Goal: Task Accomplishment & Management: Use online tool/utility

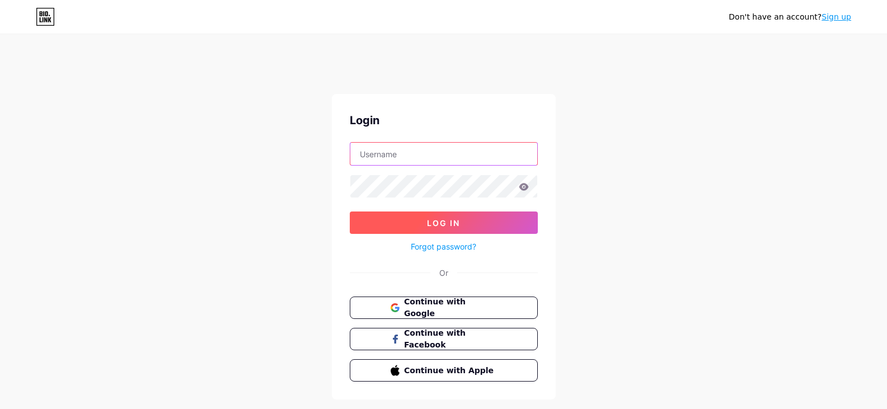
type input "[EMAIL_ADDRESS][DOMAIN_NAME]"
click at [437, 221] on span "Log In" at bounding box center [443, 223] width 33 height 10
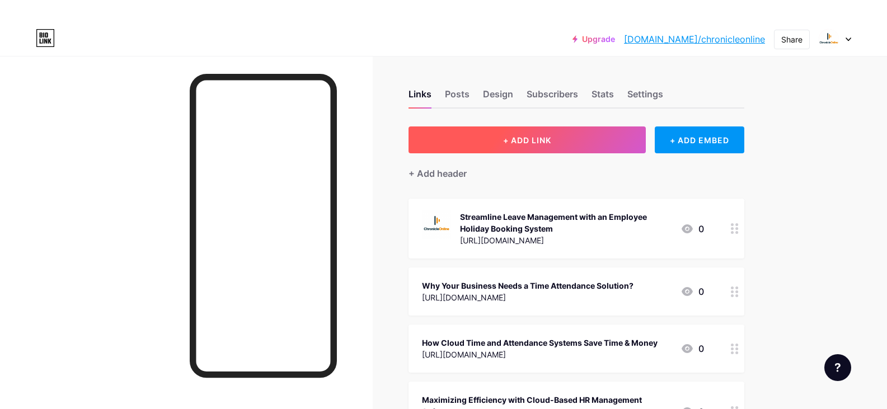
click at [523, 134] on button "+ ADD LINK" at bounding box center [528, 140] width 238 height 27
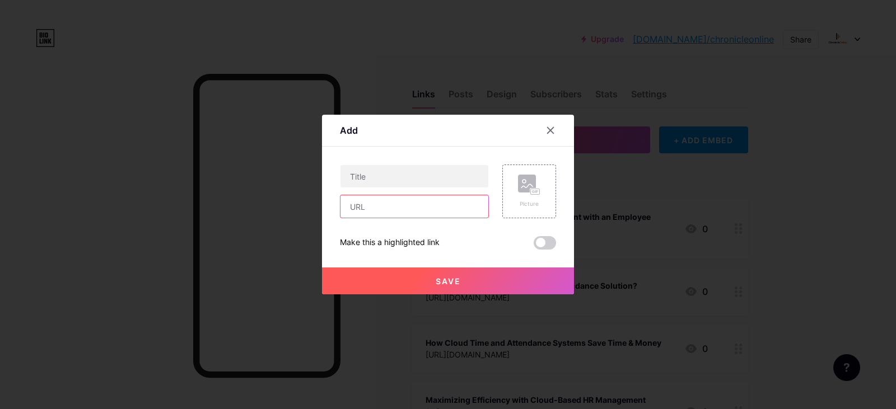
click at [376, 210] on input "text" at bounding box center [414, 206] width 148 height 22
paste input "[URL][DOMAIN_NAME]"
type input "[URL][DOMAIN_NAME]"
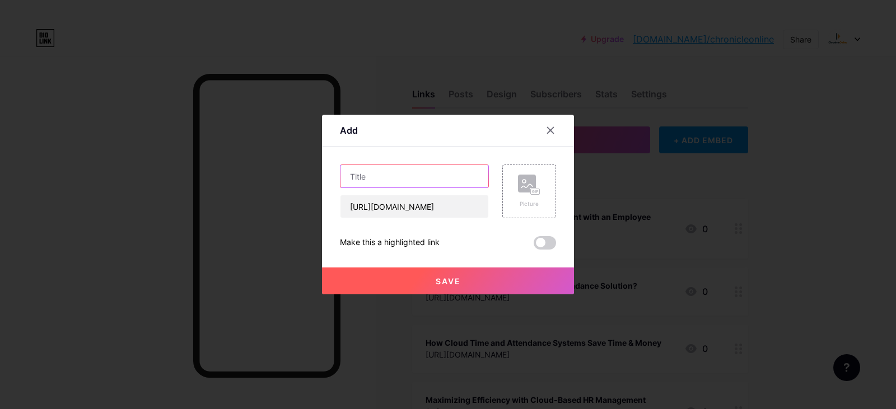
click at [374, 181] on input "text" at bounding box center [414, 176] width 148 height 22
paste input "Why Cloud-Based Time and Attendance Systems Are Essential"
type input "Why Cloud-Based Time and Attendance Systems Are Essential"
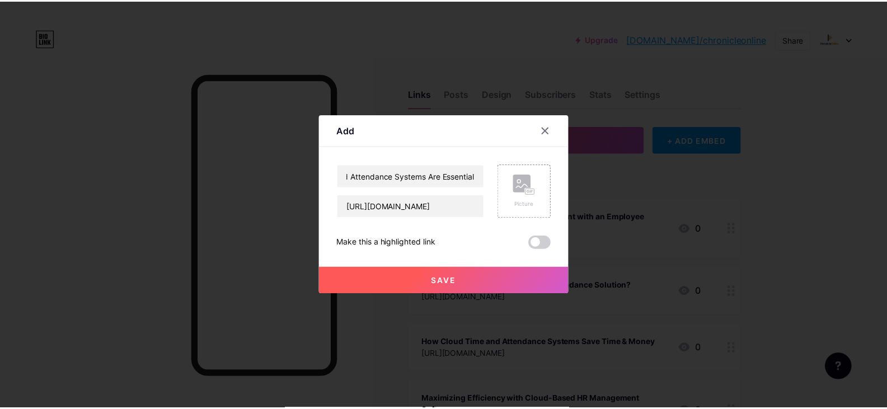
scroll to position [0, 0]
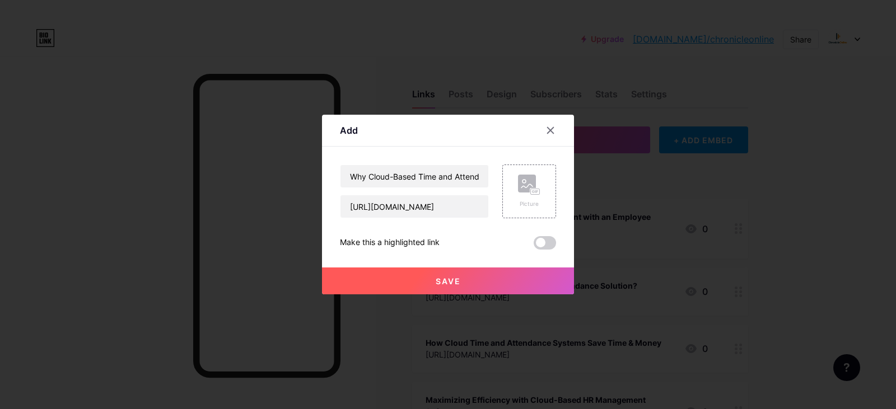
click at [446, 279] on span "Save" at bounding box center [448, 282] width 25 height 10
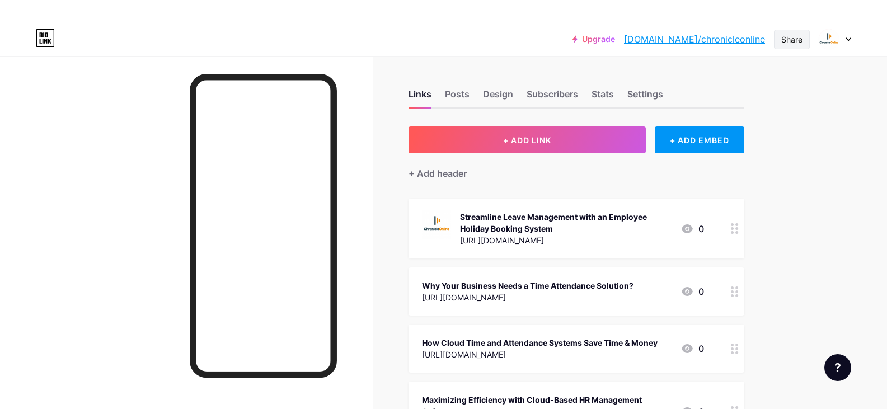
click at [788, 37] on div "Share" at bounding box center [792, 40] width 21 height 12
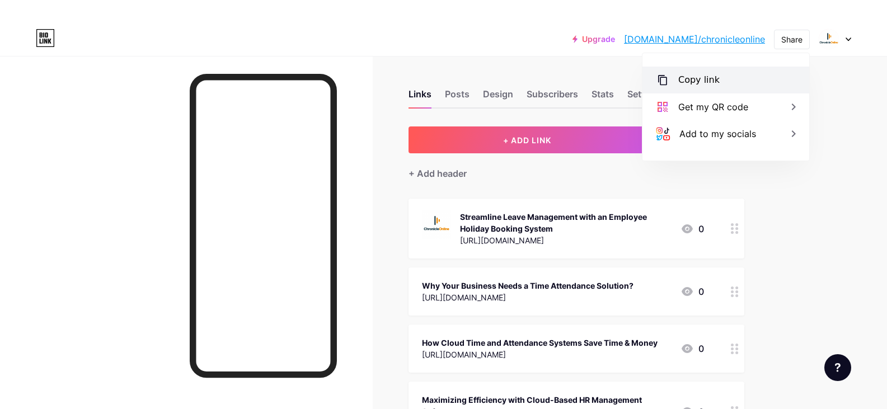
click at [715, 76] on div "Copy link" at bounding box center [699, 79] width 41 height 13
